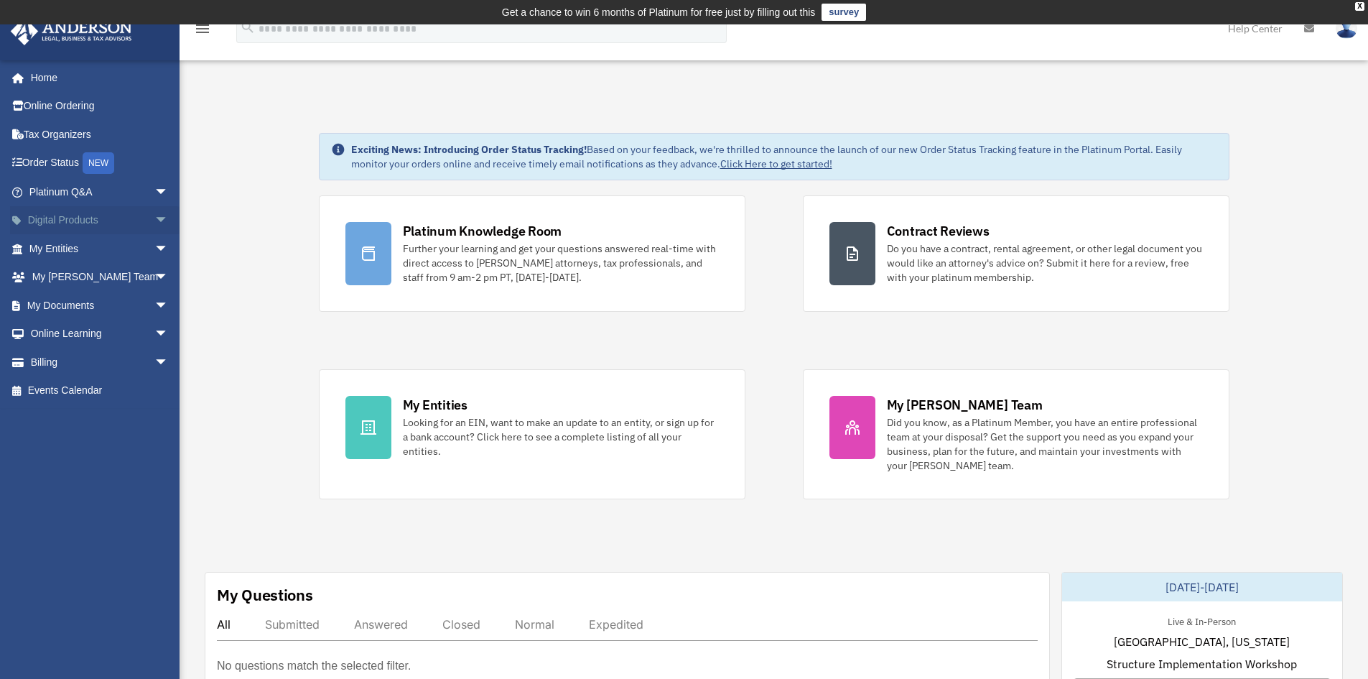
click at [63, 222] on link "Digital Products arrow_drop_down" at bounding box center [100, 220] width 180 height 29
click at [67, 242] on link "My Entities arrow_drop_down" at bounding box center [100, 248] width 180 height 29
click at [154, 251] on span "arrow_drop_down" at bounding box center [168, 248] width 29 height 29
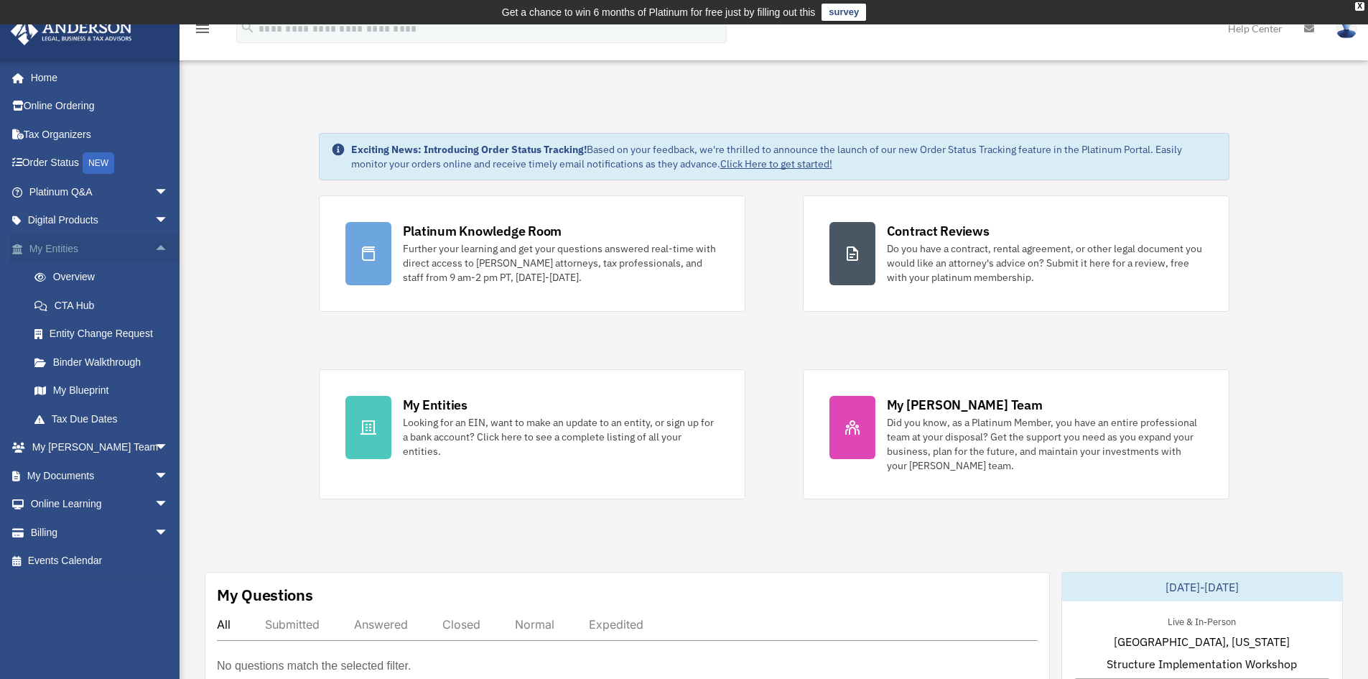
click at [154, 249] on span "arrow_drop_up" at bounding box center [168, 248] width 29 height 29
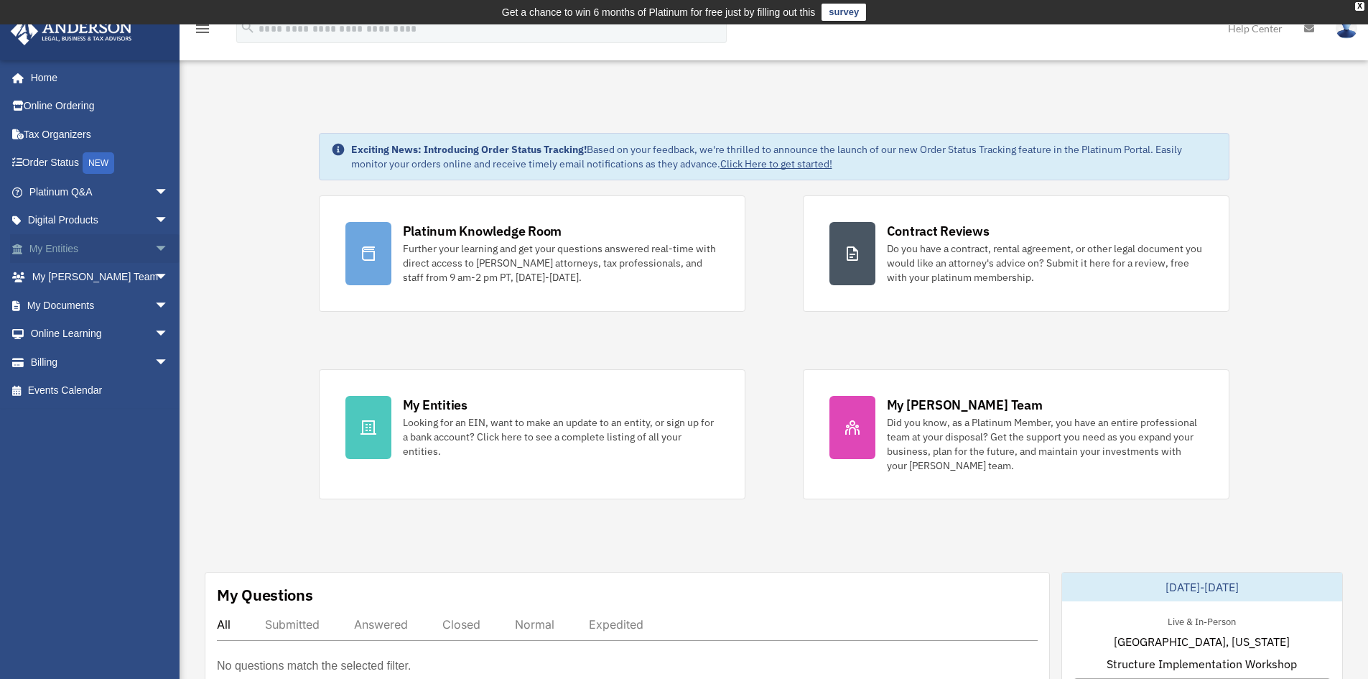
click at [154, 249] on span "arrow_drop_down" at bounding box center [168, 248] width 29 height 29
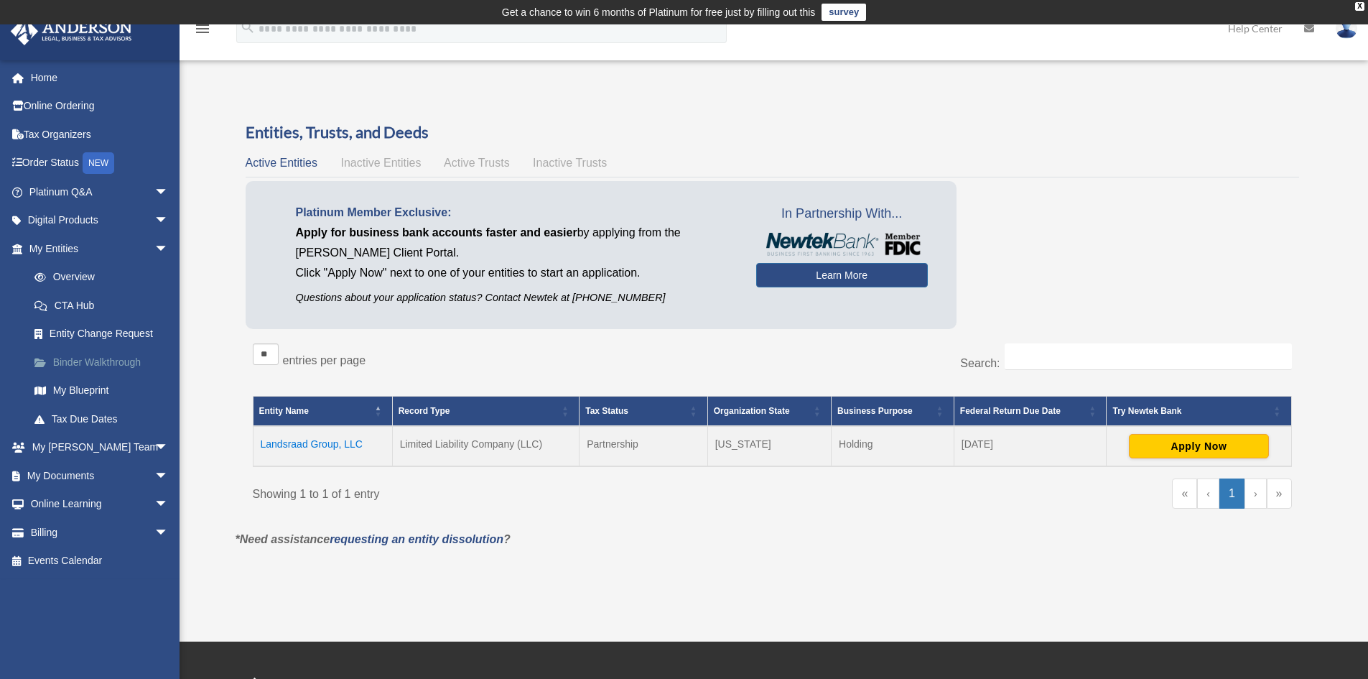
click at [83, 359] on link "Binder Walkthrough" at bounding box center [105, 362] width 170 height 29
click at [87, 359] on link "Binder Walkthrough" at bounding box center [105, 362] width 170 height 29
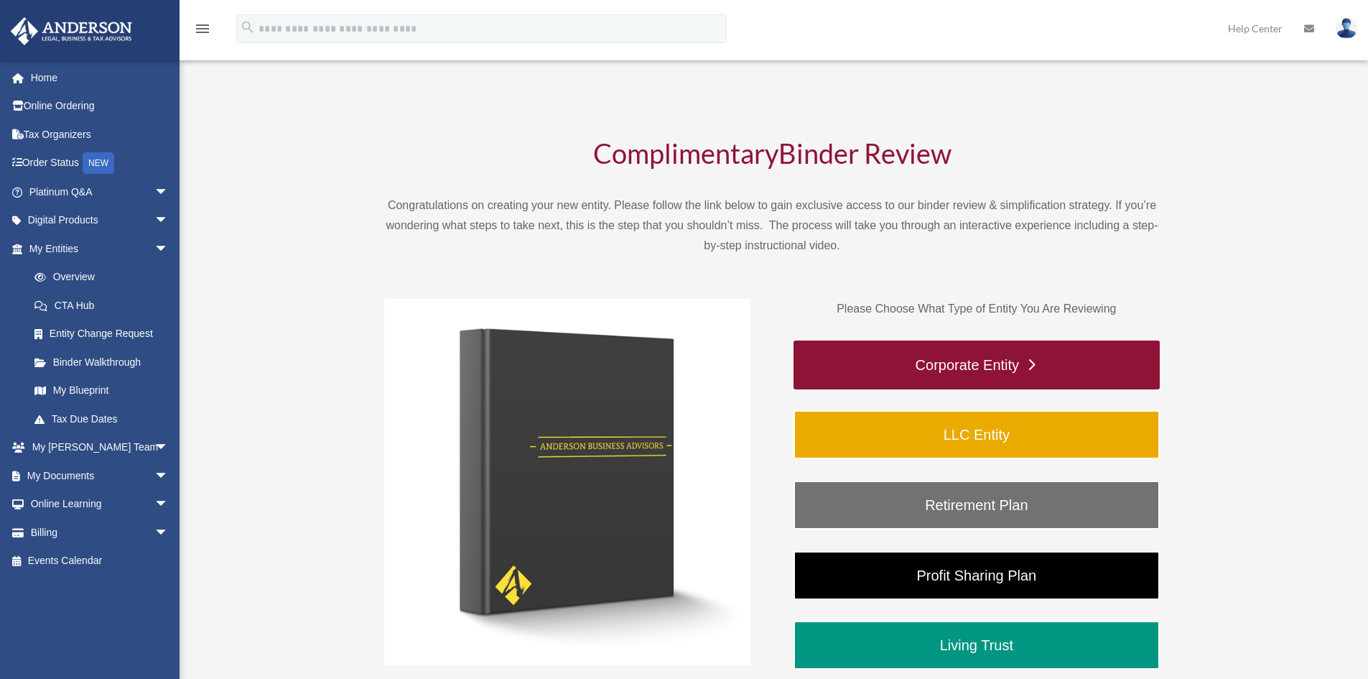
scroll to position [72, 0]
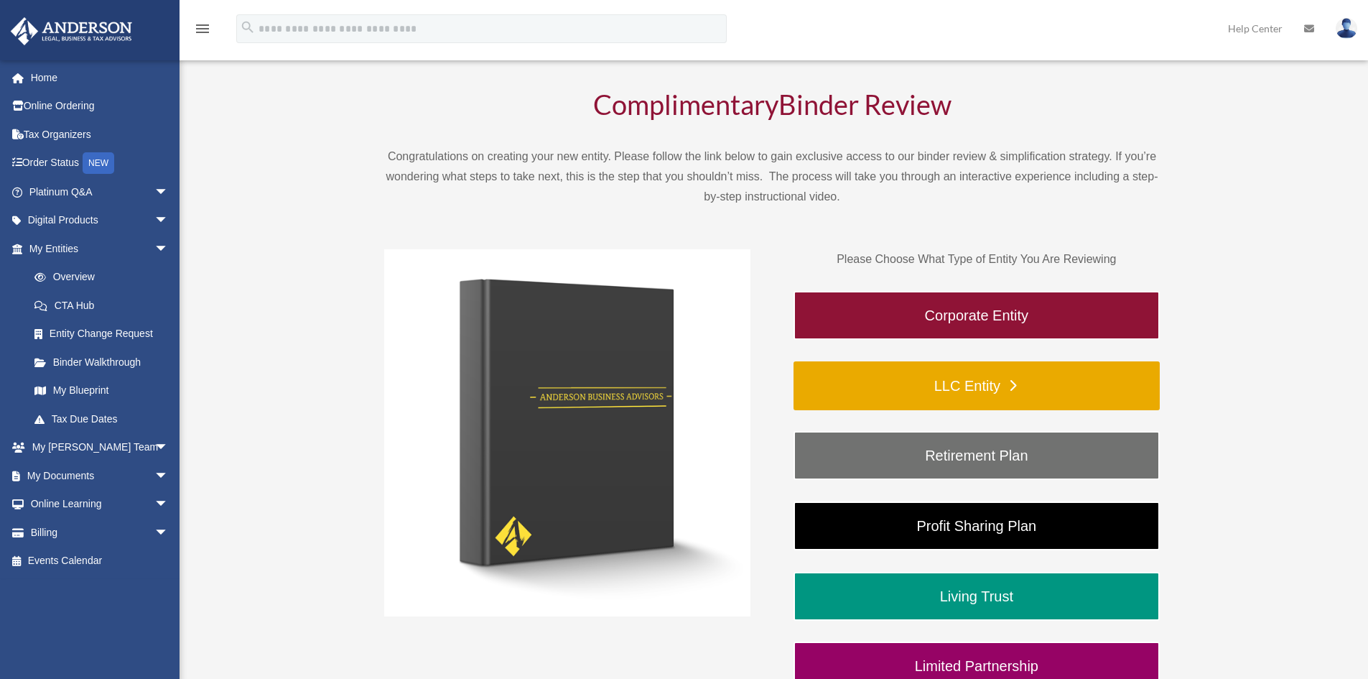
scroll to position [96, 0]
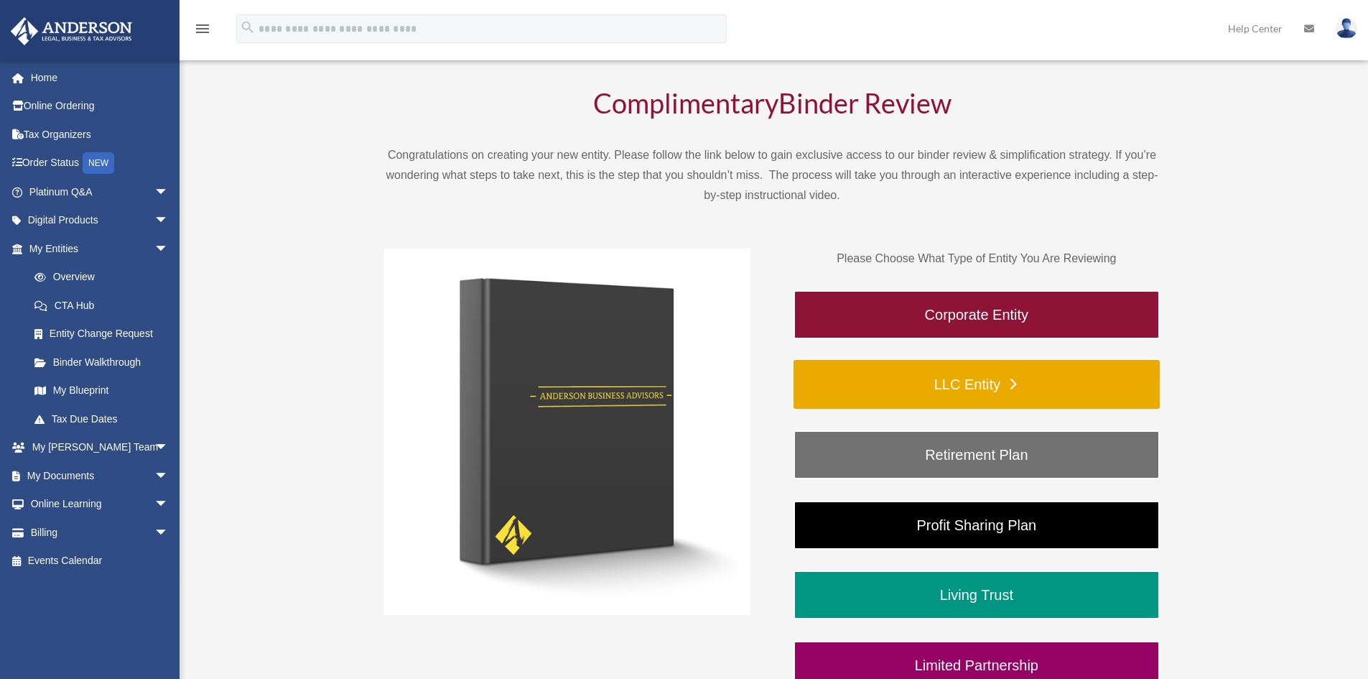
click at [947, 378] on link "LLC Entity" at bounding box center [977, 384] width 366 height 49
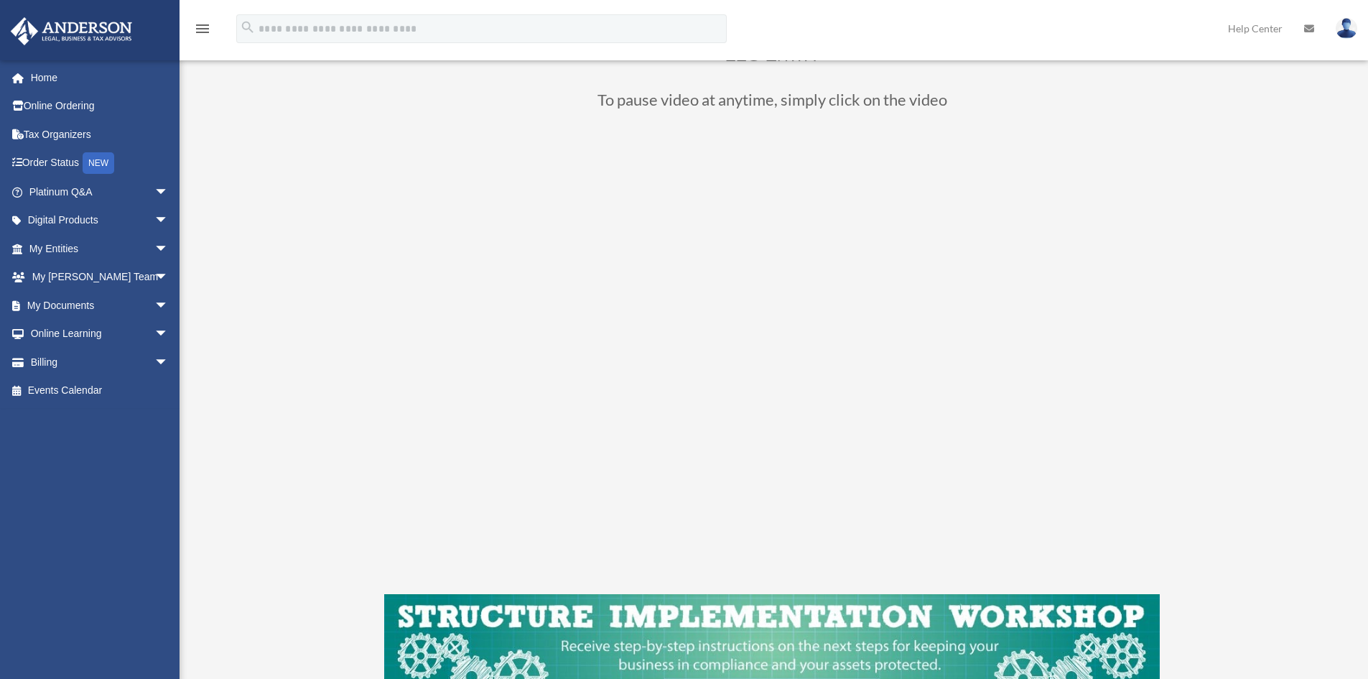
scroll to position [143, 0]
click at [351, 358] on div "LLC Entity To pause video at anytime, simply click on the video" at bounding box center [773, 380] width 1074 height 804
